Goal: Navigation & Orientation: Find specific page/section

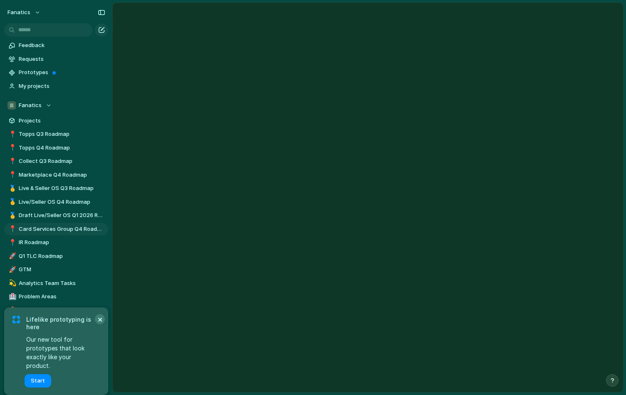
click at [97, 324] on button "×" at bounding box center [100, 319] width 10 height 10
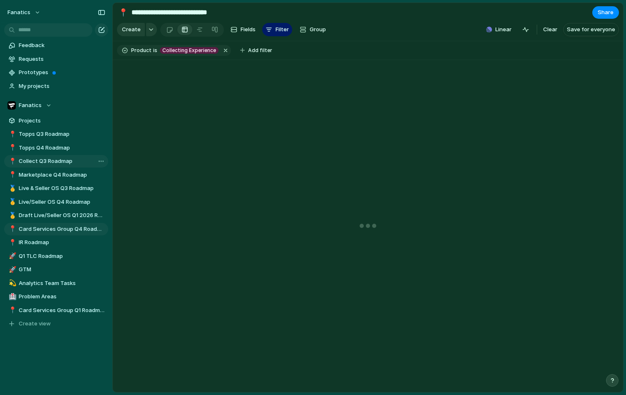
click at [47, 162] on span "Collect Q3 Roadmap" at bounding box center [62, 161] width 87 height 8
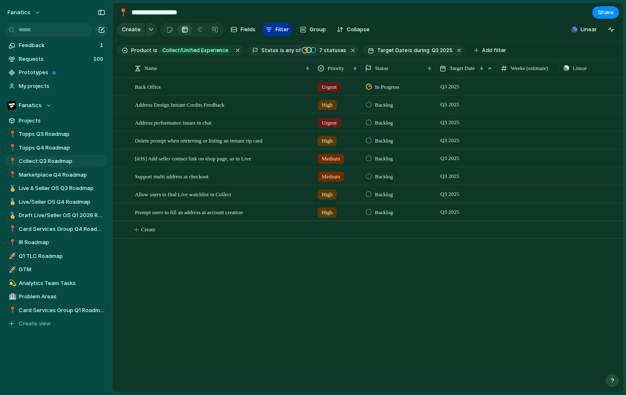
click at [268, 30] on div "button" at bounding box center [269, 29] width 7 height 7
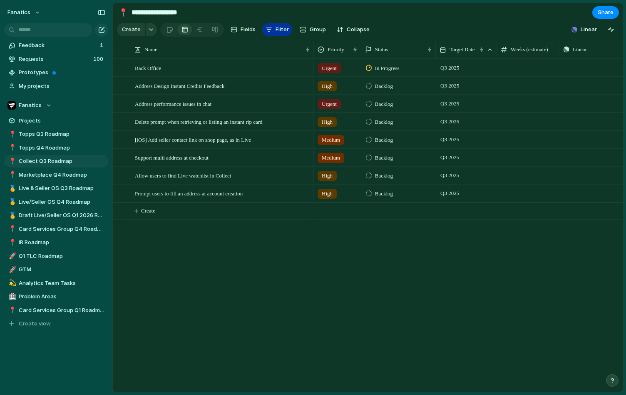
click at [275, 31] on span "Filter" at bounding box center [281, 29] width 13 height 8
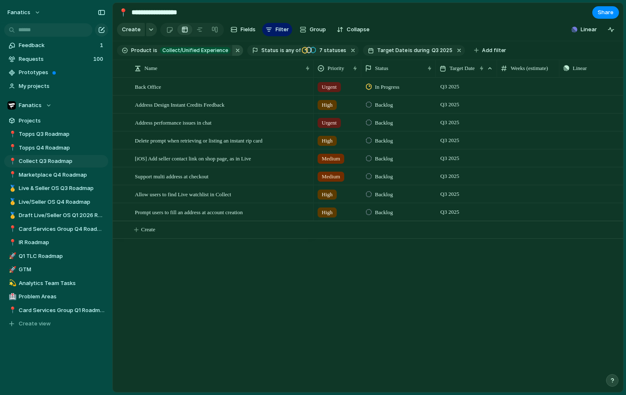
click at [233, 51] on button "button" at bounding box center [237, 50] width 11 height 11
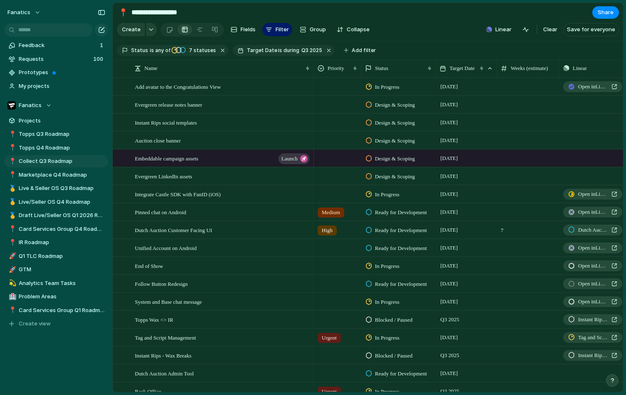
click at [233, 52] on div "Target Date is during Q3 2025" at bounding box center [284, 50] width 102 height 11
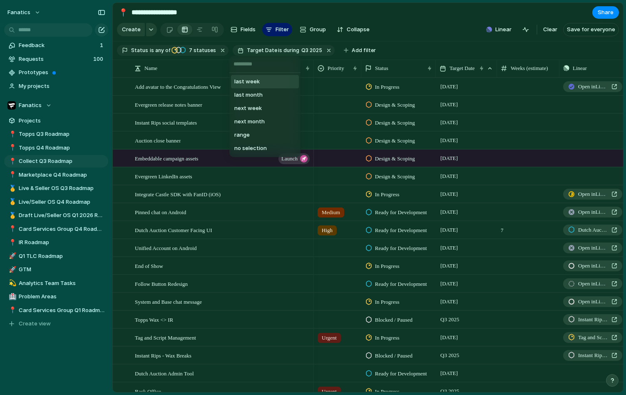
click at [216, 48] on div "last week last month next week next month range no selection" at bounding box center [313, 197] width 626 height 395
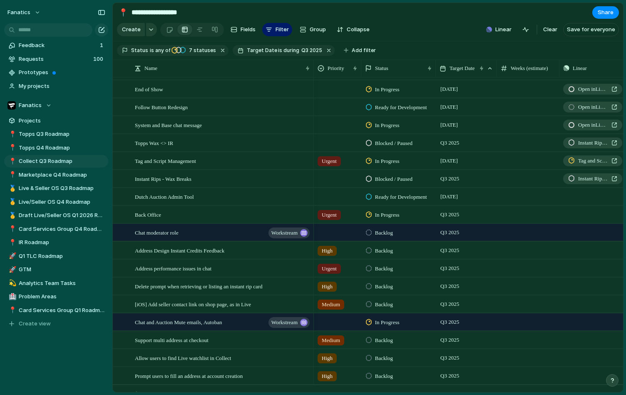
scroll to position [187, 0]
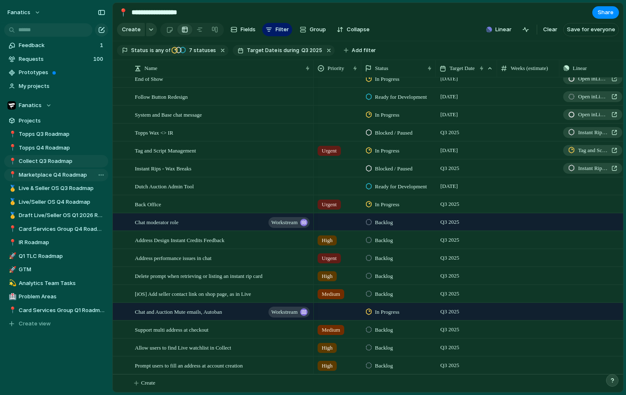
click at [50, 171] on span "Marketplace Q4 Roadmap" at bounding box center [62, 175] width 87 height 8
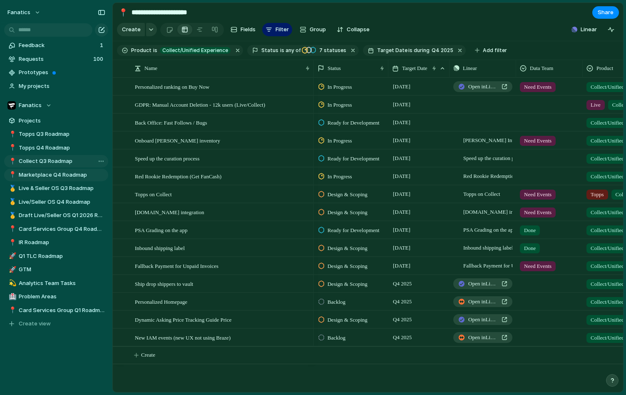
click at [53, 160] on span "Collect Q3 Roadmap" at bounding box center [62, 161] width 87 height 8
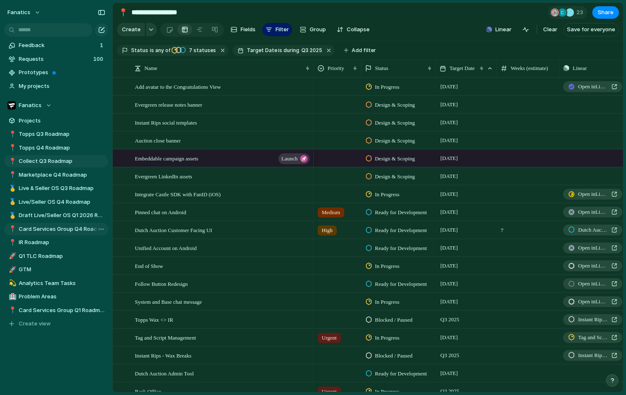
click at [51, 230] on span "Card Services Group Q4 Roadmap" at bounding box center [62, 229] width 87 height 8
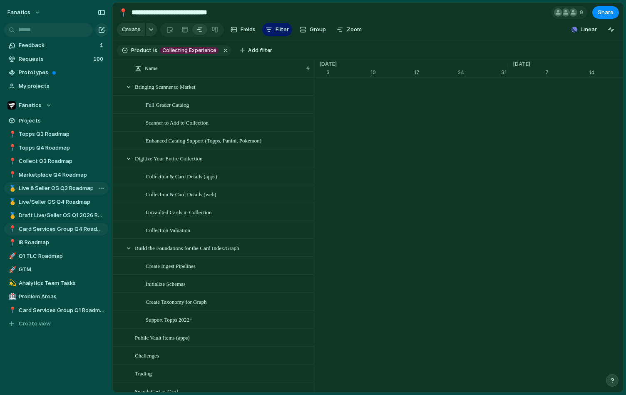
scroll to position [0, 6737]
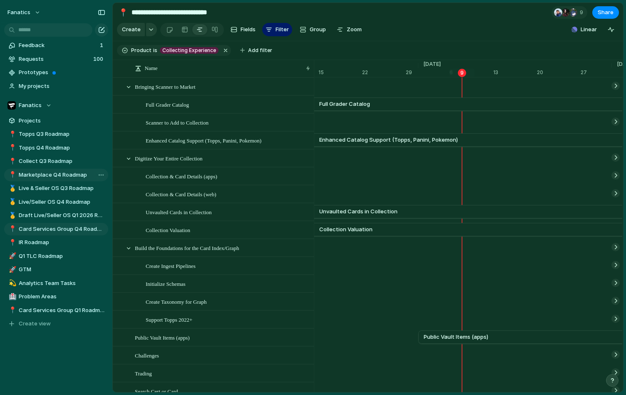
click at [54, 175] on span "Marketplace Q4 Roadmap" at bounding box center [62, 175] width 87 height 8
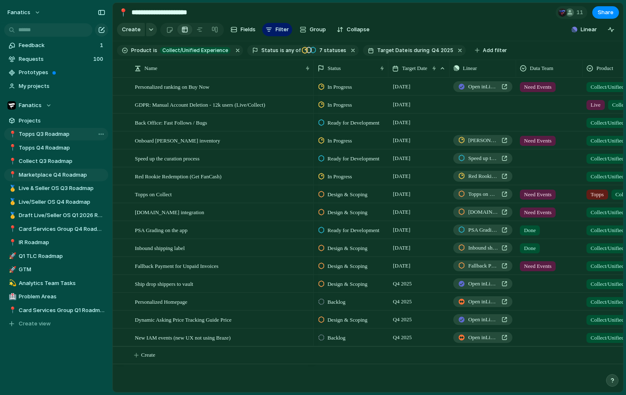
click at [42, 133] on span "Topps Q3 Roadmap" at bounding box center [62, 134] width 87 height 8
type input "**********"
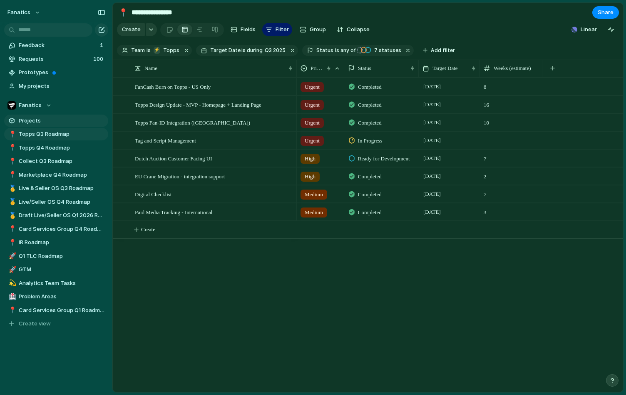
click at [35, 124] on link "Projects" at bounding box center [56, 120] width 104 height 12
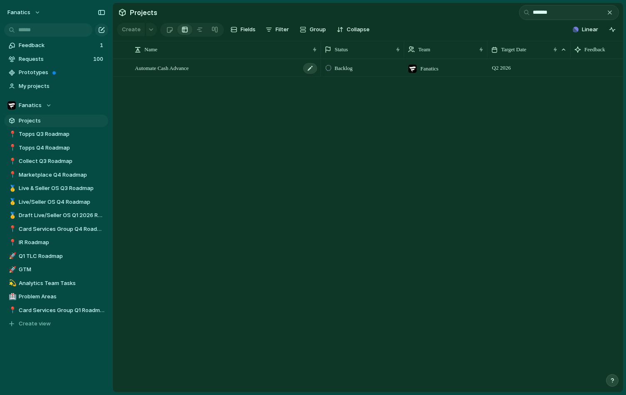
type input "*******"
click at [224, 68] on div "Automate Cash Advance" at bounding box center [226, 68] width 183 height 17
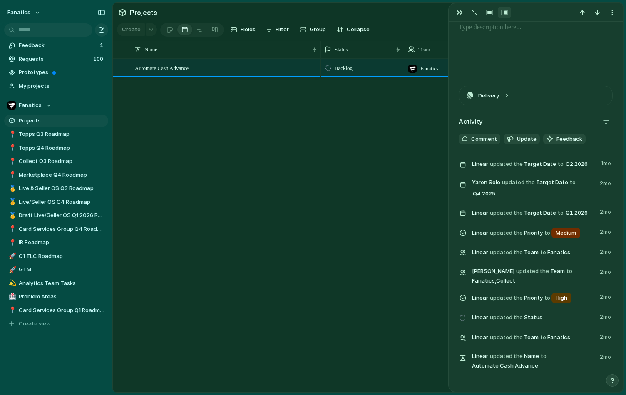
scroll to position [342, 0]
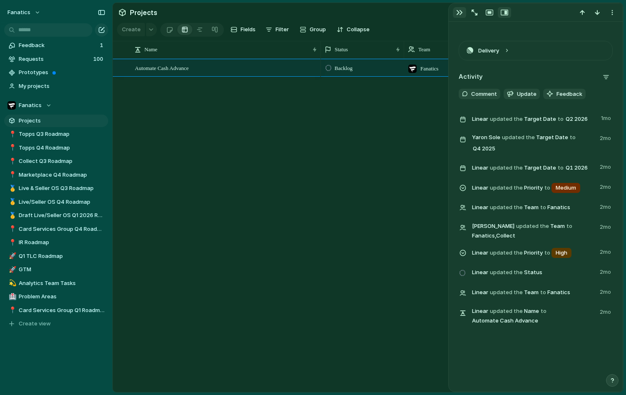
click at [458, 15] on div "button" at bounding box center [459, 12] width 7 height 7
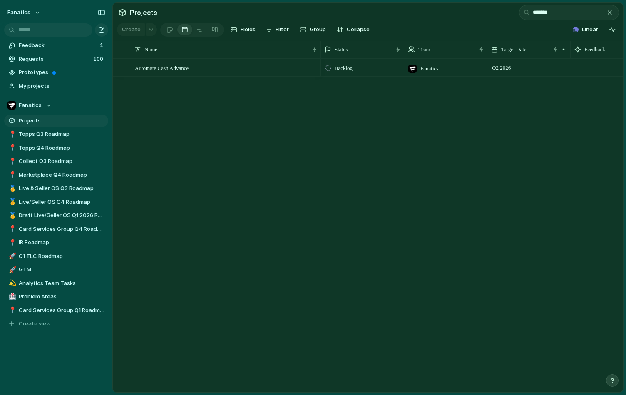
click at [609, 11] on div "button" at bounding box center [609, 12] width 7 height 7
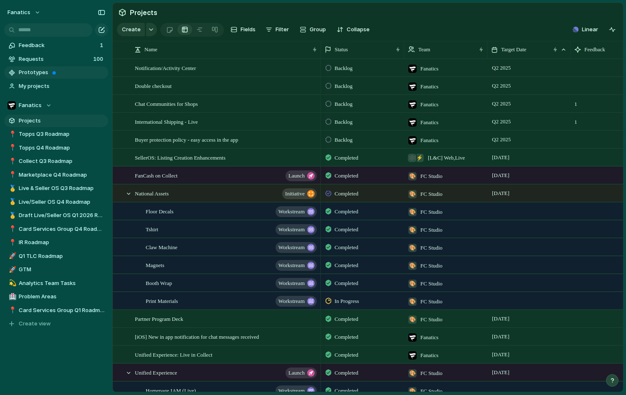
click at [57, 69] on span "Prototypes" at bounding box center [62, 72] width 87 height 8
click at [41, 73] on span "Prototypes" at bounding box center [62, 72] width 87 height 8
click at [30, 42] on span "Feedback" at bounding box center [58, 45] width 79 height 8
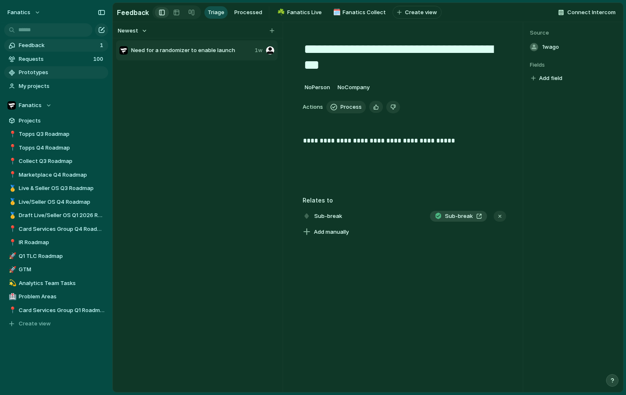
click at [66, 71] on span "Prototypes" at bounding box center [62, 72] width 87 height 8
click at [53, 84] on span "My projects" at bounding box center [62, 86] width 87 height 8
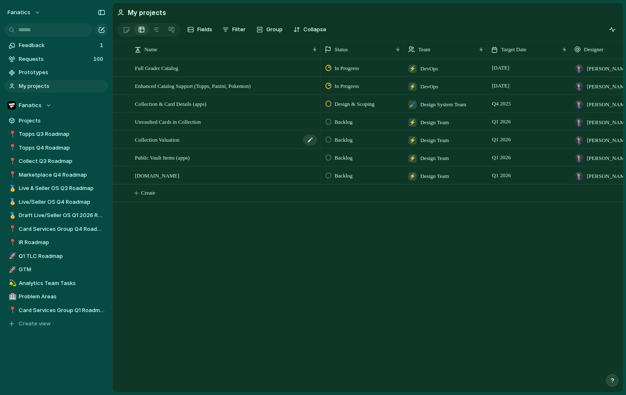
click at [222, 141] on div "Collection Valuation" at bounding box center [226, 139] width 183 height 17
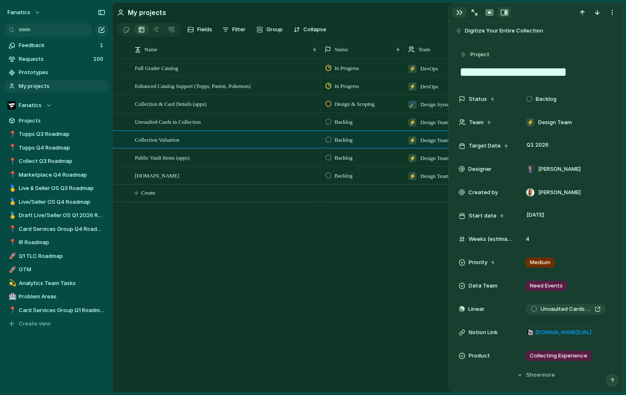
click at [459, 13] on div "button" at bounding box center [459, 12] width 7 height 7
